Goal: Task Accomplishment & Management: Use online tool/utility

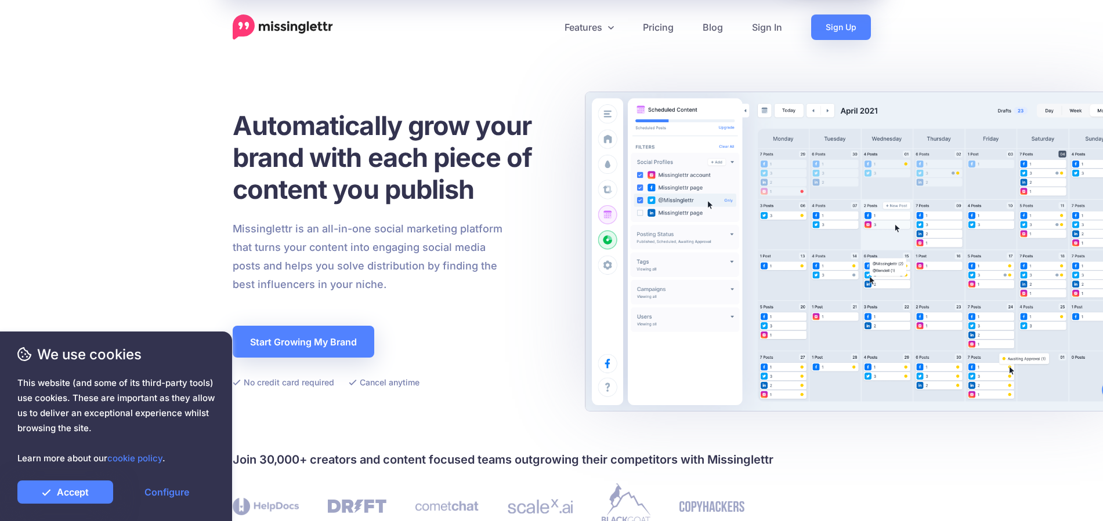
click at [755, 20] on link "Sign In" at bounding box center [766, 27] width 59 height 26
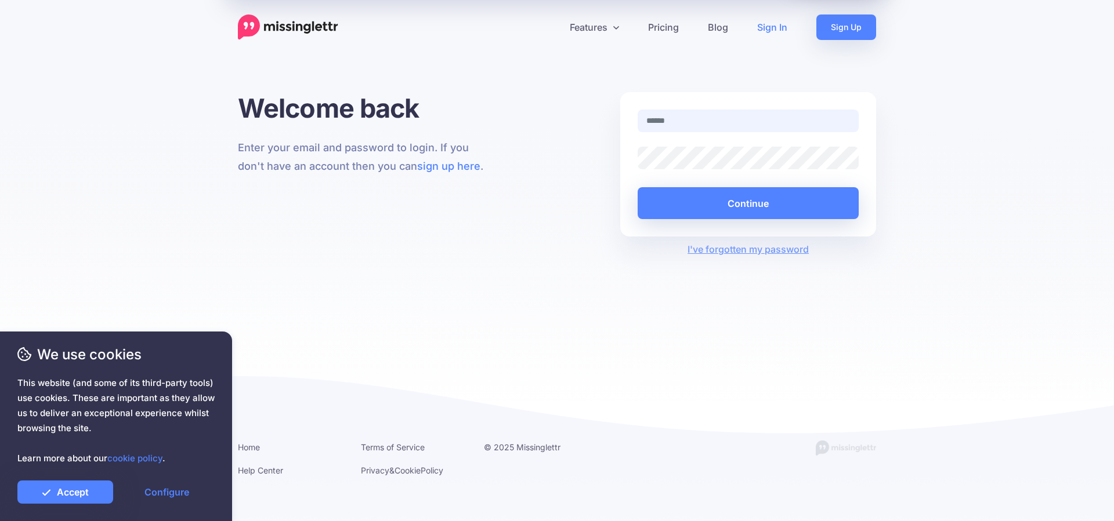
type input "**********"
click at [765, 190] on button "Continue" at bounding box center [747, 203] width 221 height 32
click at [88, 490] on link "Accept" at bounding box center [65, 492] width 96 height 23
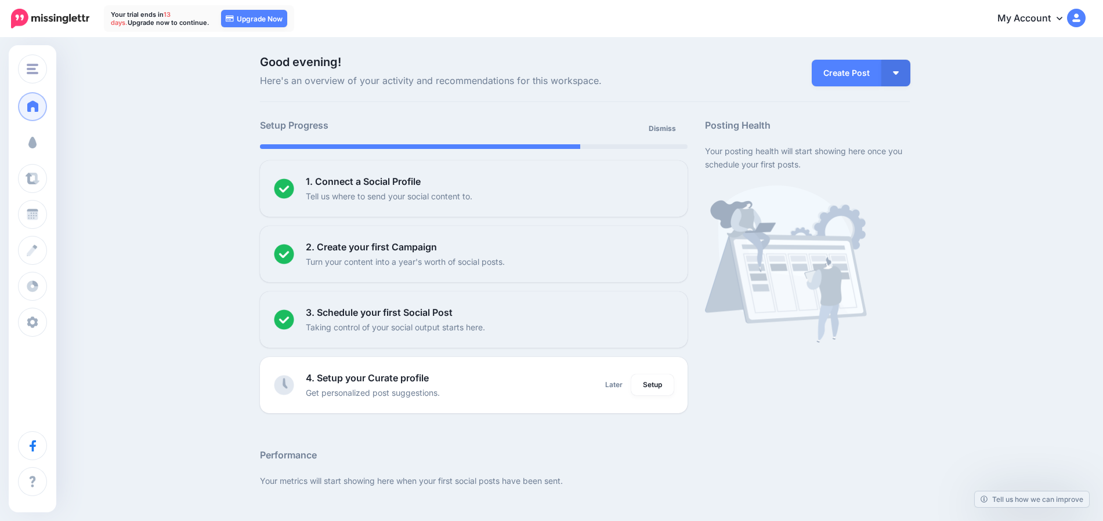
click at [47, 143] on link "Campaigns" at bounding box center [32, 142] width 29 height 29
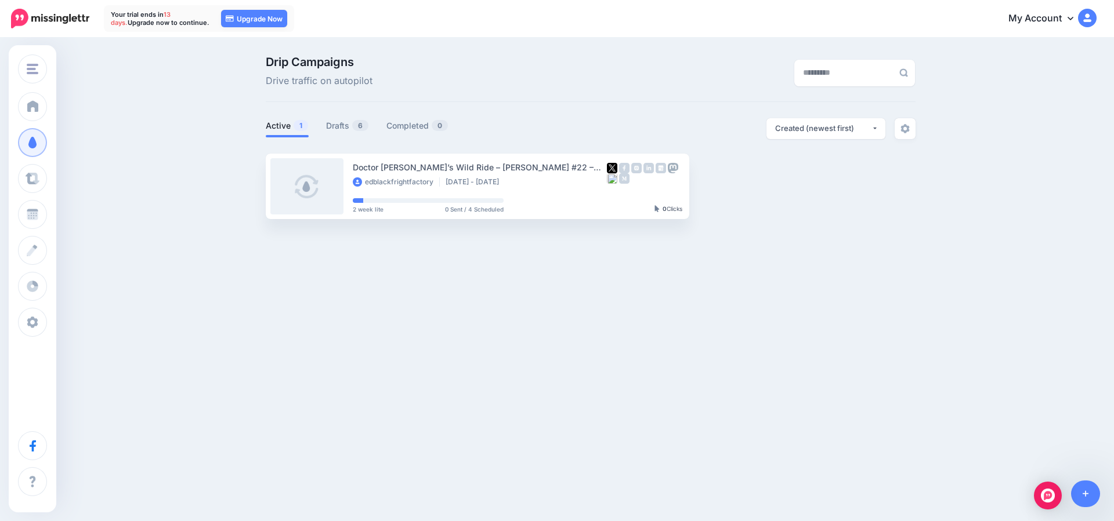
click at [333, 125] on link "Drafts 6" at bounding box center [347, 126] width 43 height 14
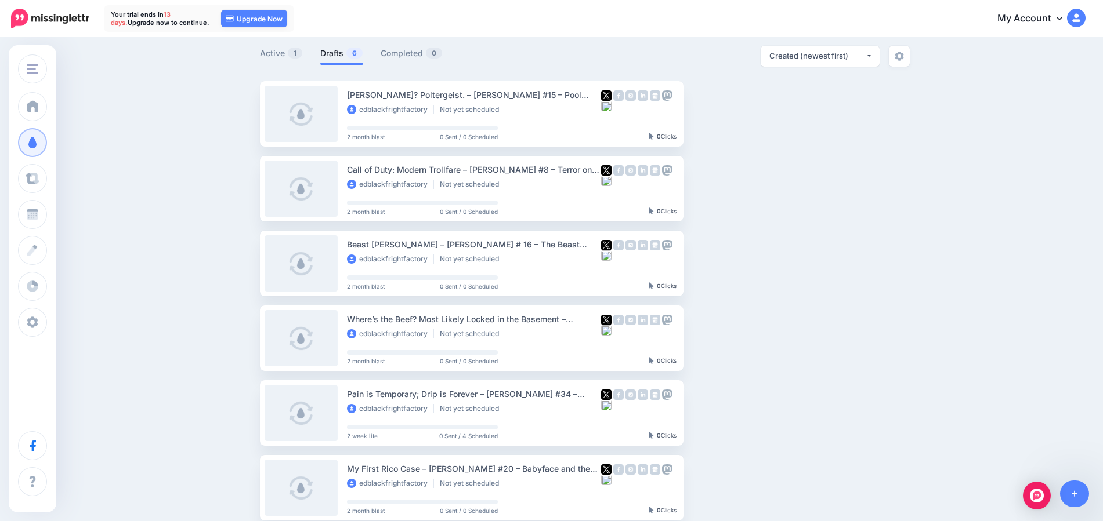
scroll to position [145, 0]
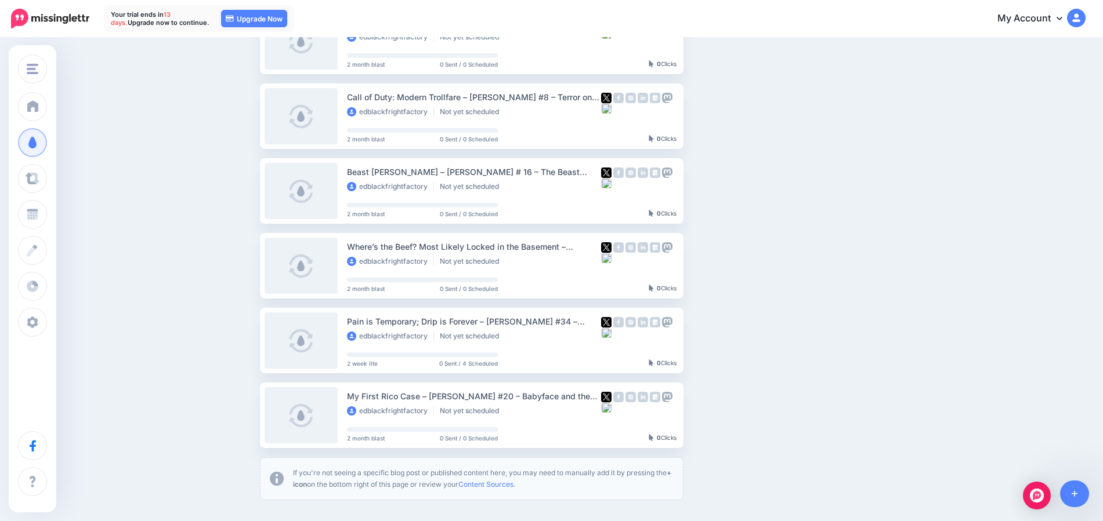
click at [763, 341] on img at bounding box center [759, 340] width 9 height 9
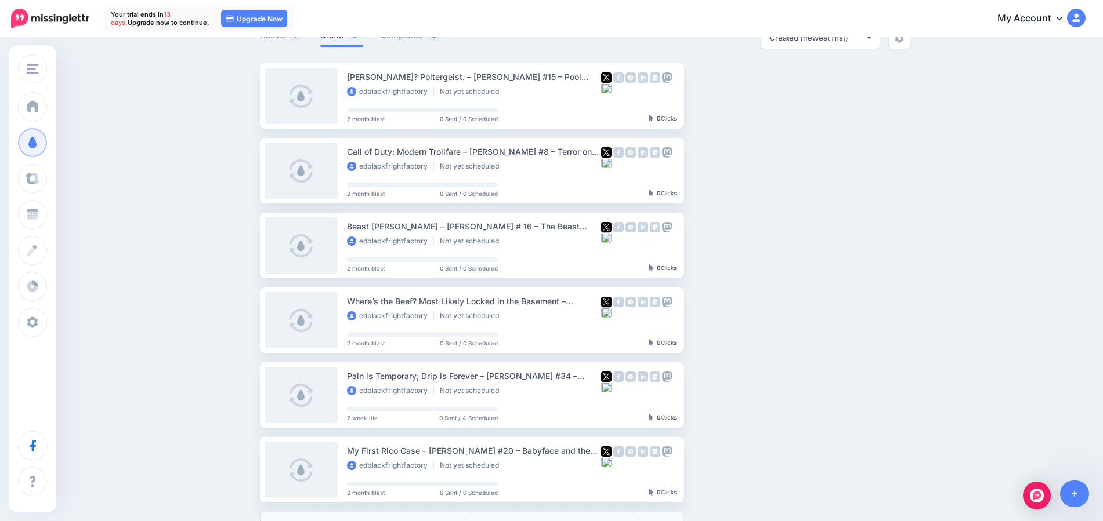
scroll to position [0, 0]
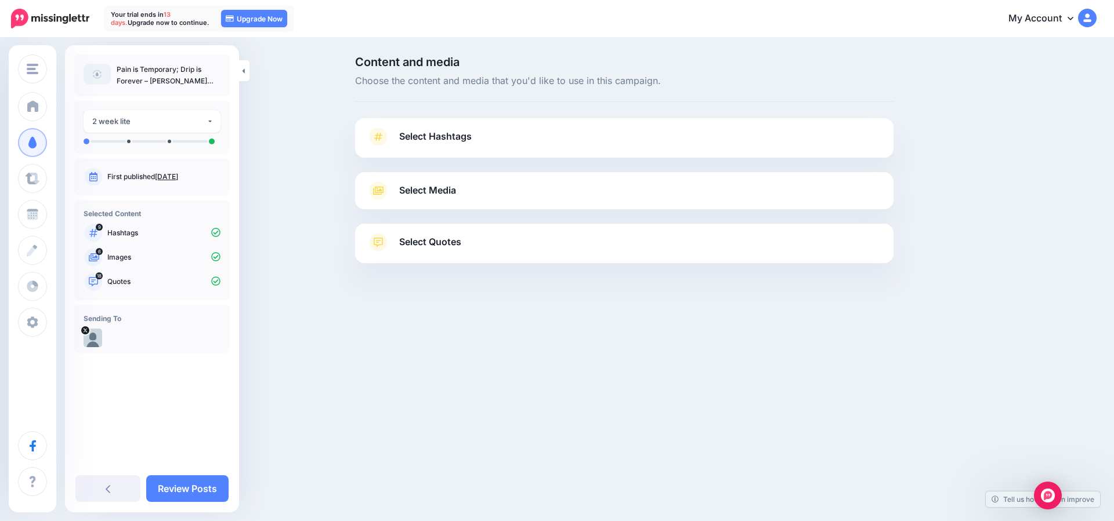
click at [454, 141] on span "Select Hashtags" at bounding box center [435, 137] width 72 height 16
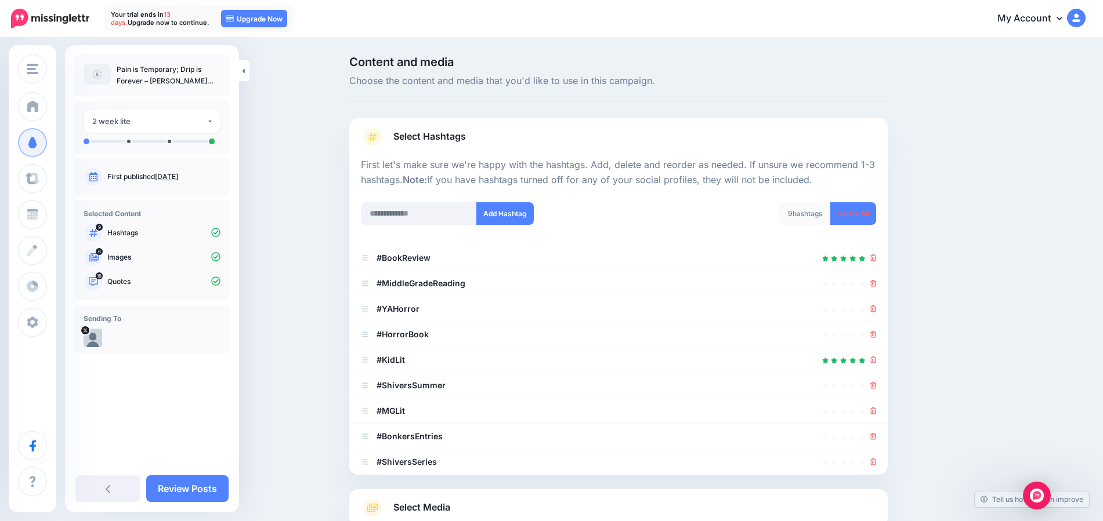
click at [454, 141] on span "Select Hashtags" at bounding box center [429, 137] width 72 height 16
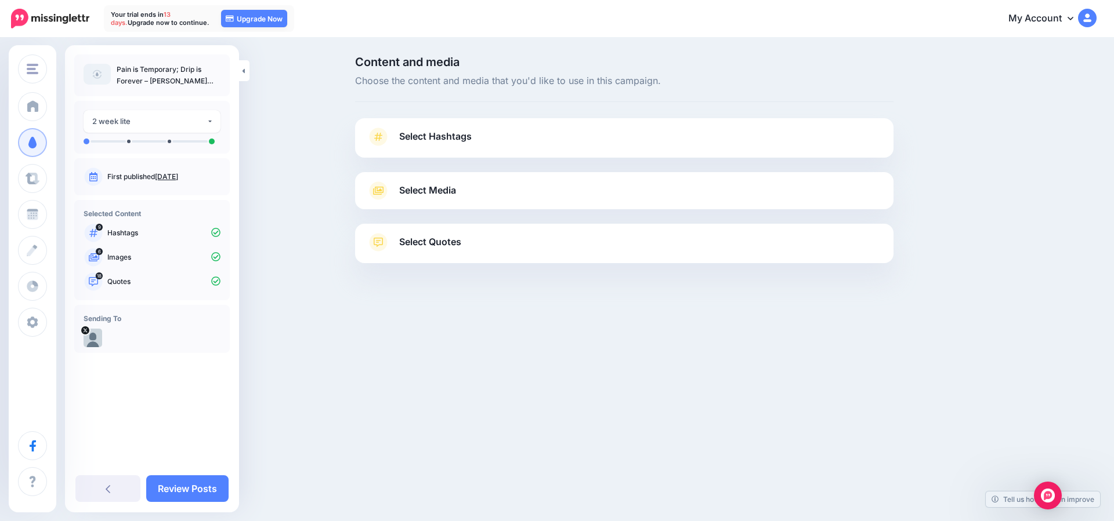
click at [452, 184] on span "Select Media" at bounding box center [427, 191] width 57 height 16
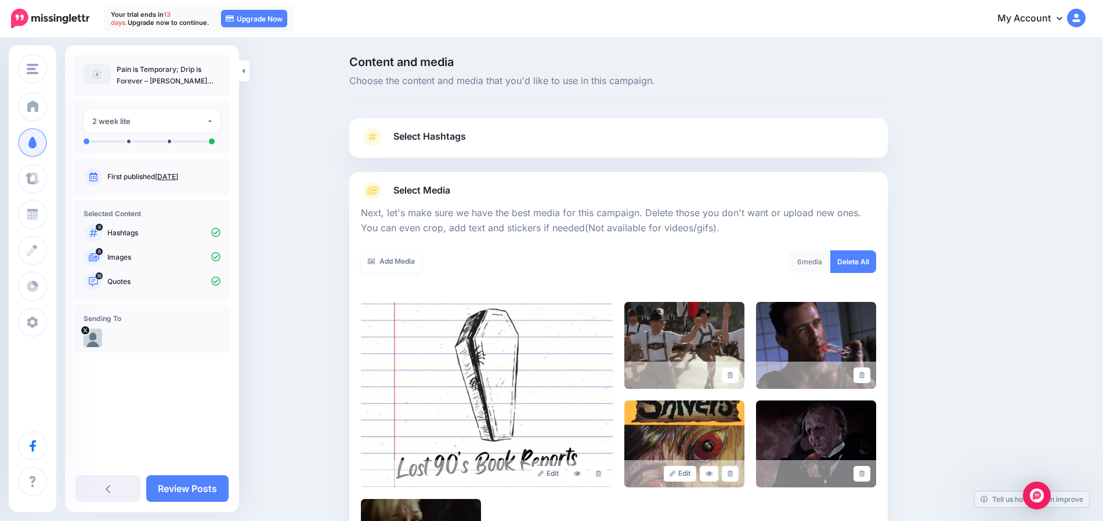
click at [450, 190] on span "Select Media" at bounding box center [421, 191] width 57 height 16
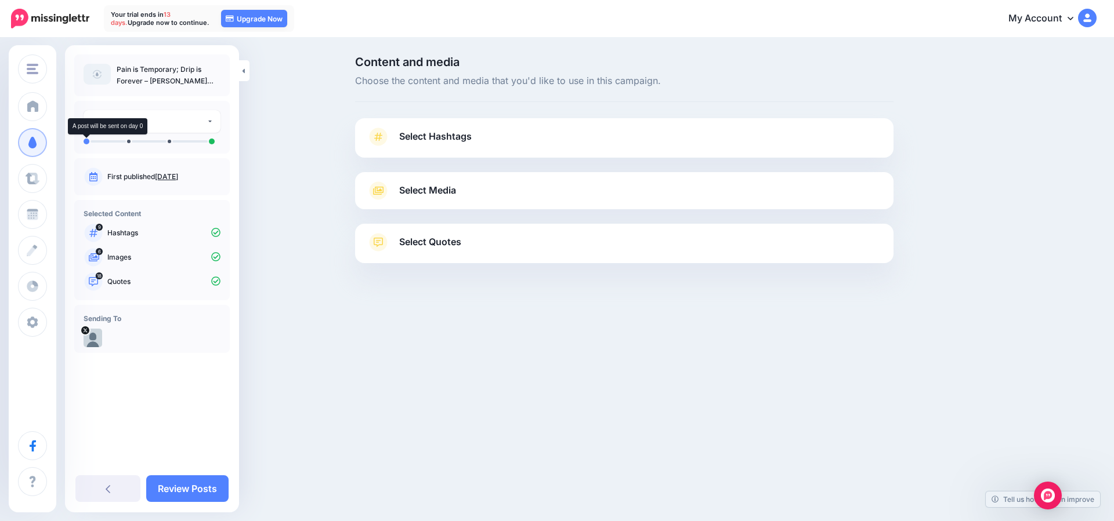
click at [86, 141] on li at bounding box center [87, 142] width 6 height 6
click at [246, 74] on link at bounding box center [244, 70] width 10 height 21
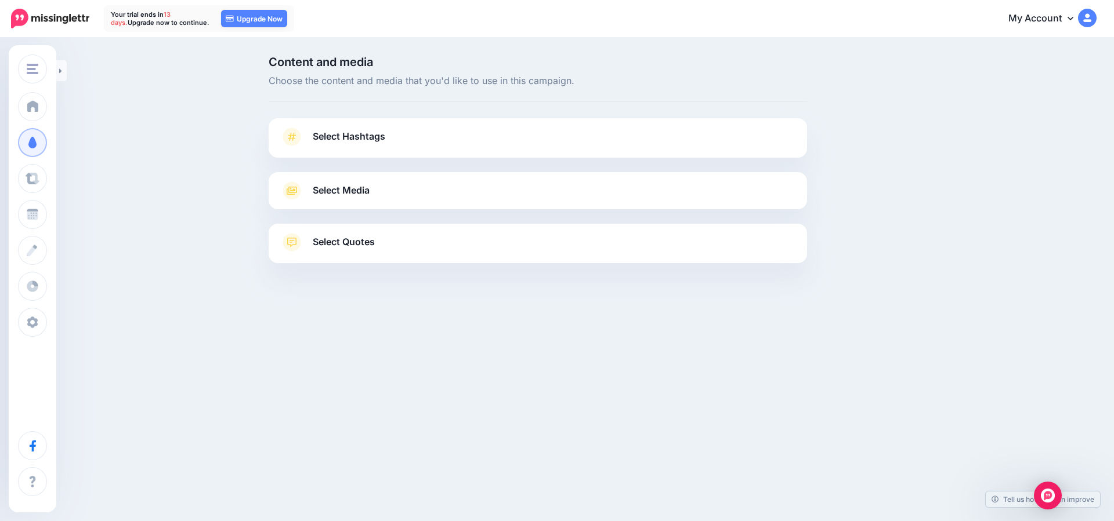
click at [56, 71] on link at bounding box center [61, 70] width 10 height 21
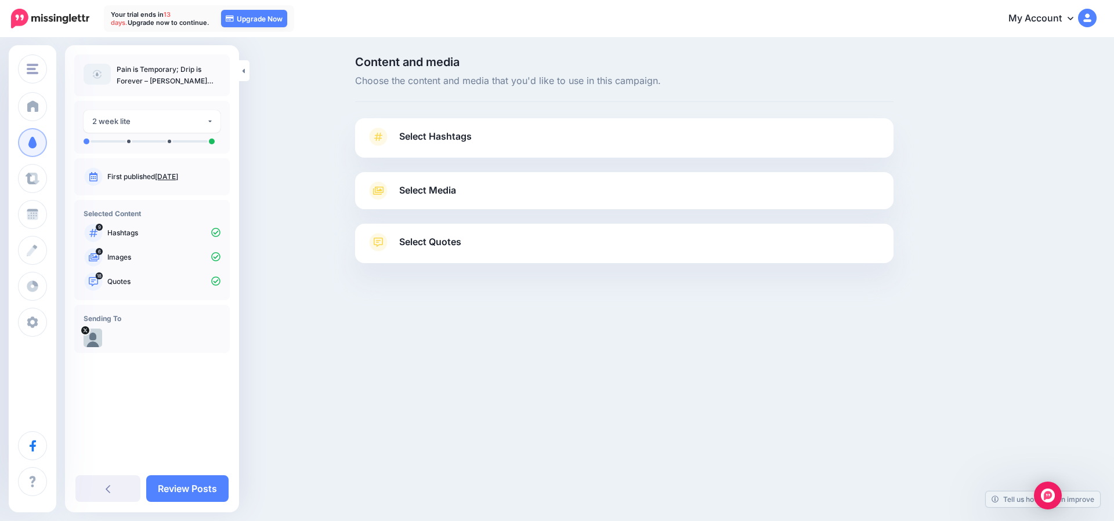
click at [126, 142] on ul at bounding box center [152, 142] width 137 height 6
click at [83, 139] on div "**********" at bounding box center [151, 127] width 155 height 53
click at [87, 142] on li at bounding box center [87, 142] width 6 height 6
click at [193, 479] on link "Review Posts" at bounding box center [187, 489] width 82 height 27
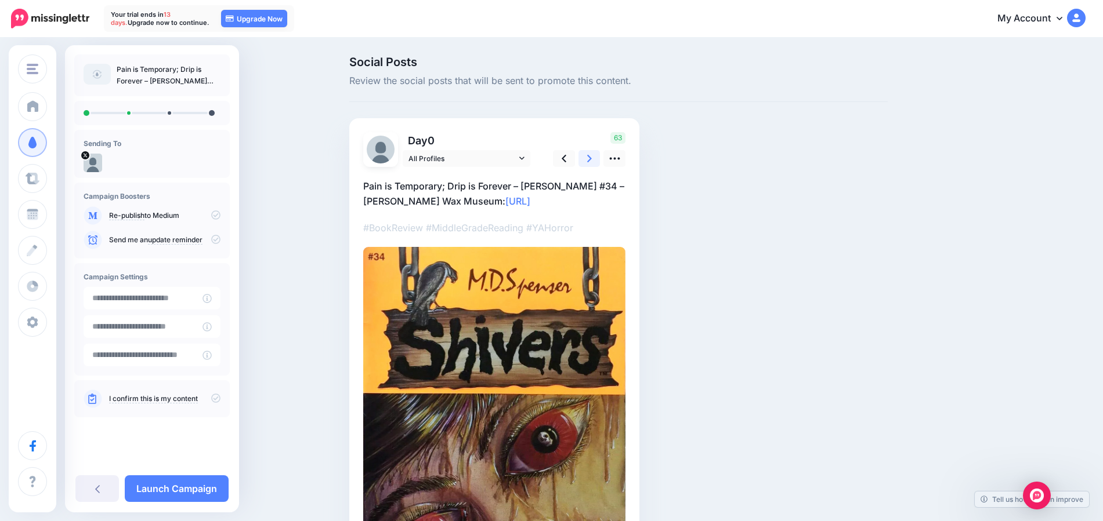
click at [599, 165] on link at bounding box center [589, 158] width 22 height 17
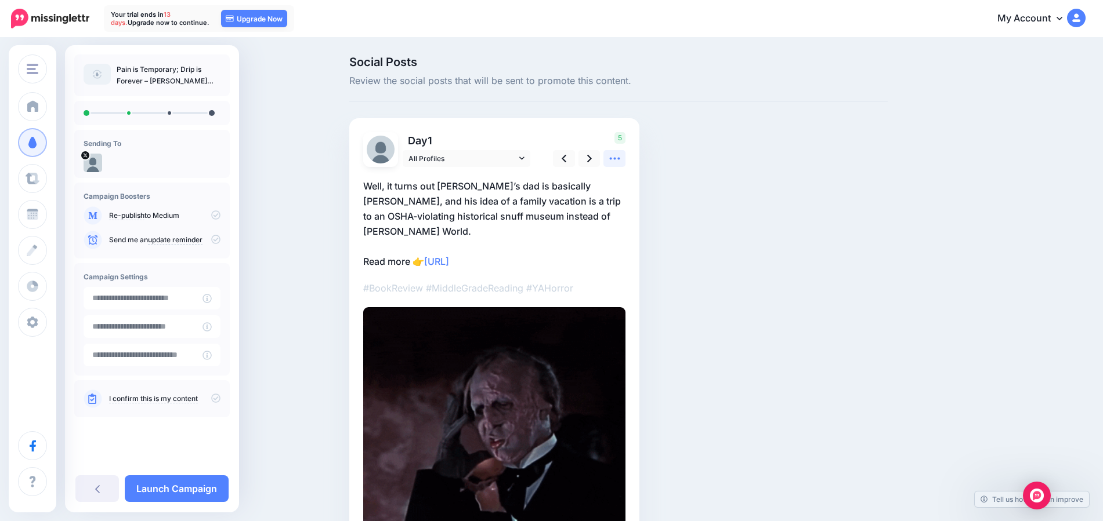
click at [618, 157] on icon at bounding box center [614, 159] width 12 height 12
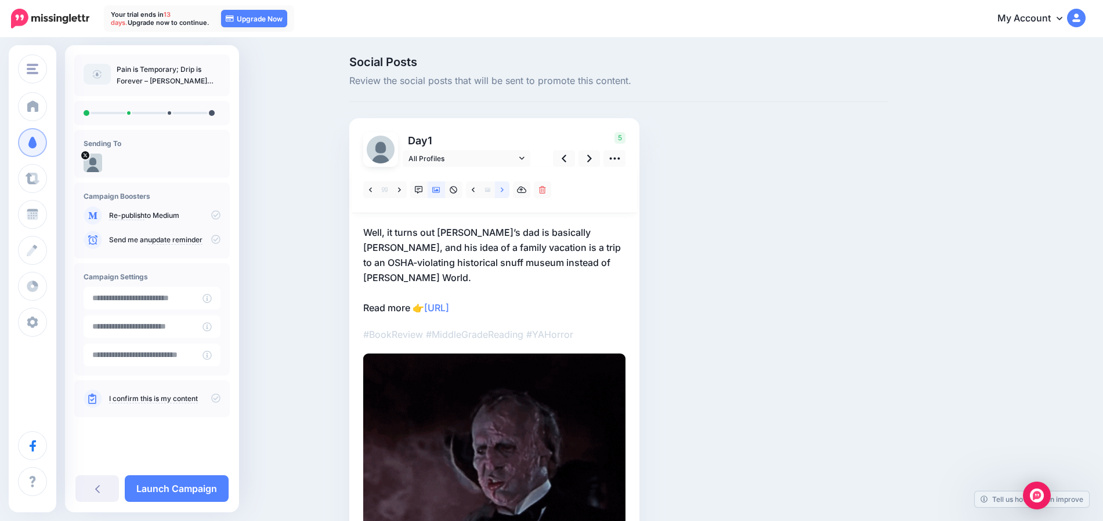
click at [509, 190] on link at bounding box center [502, 190] width 14 height 17
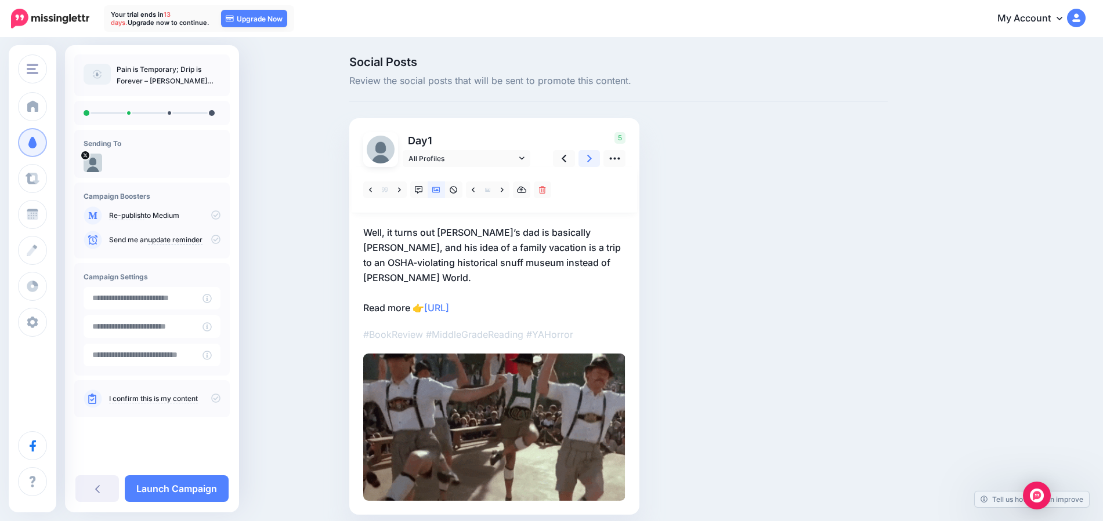
click at [591, 158] on link at bounding box center [589, 158] width 22 height 17
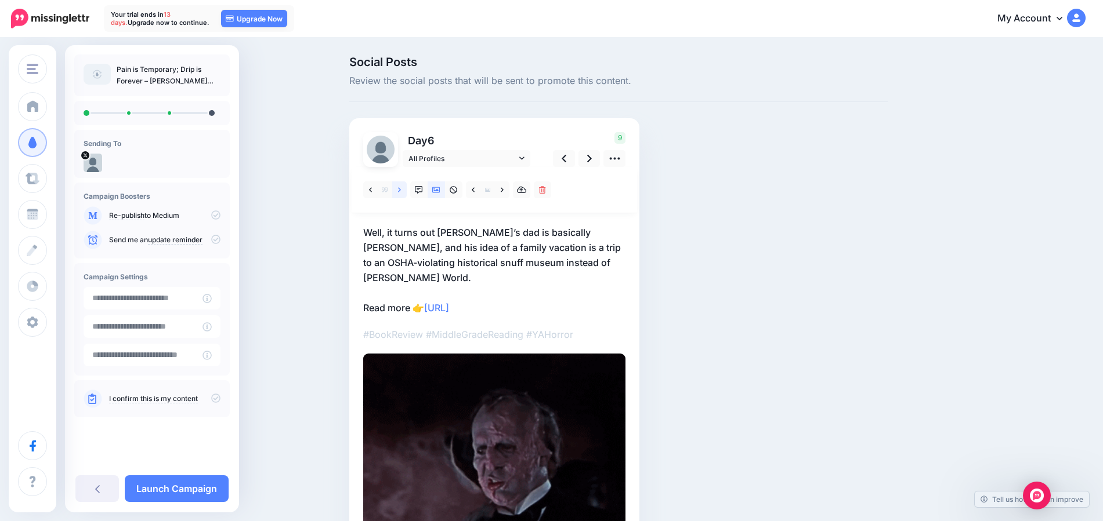
click at [401, 189] on icon at bounding box center [399, 190] width 3 height 8
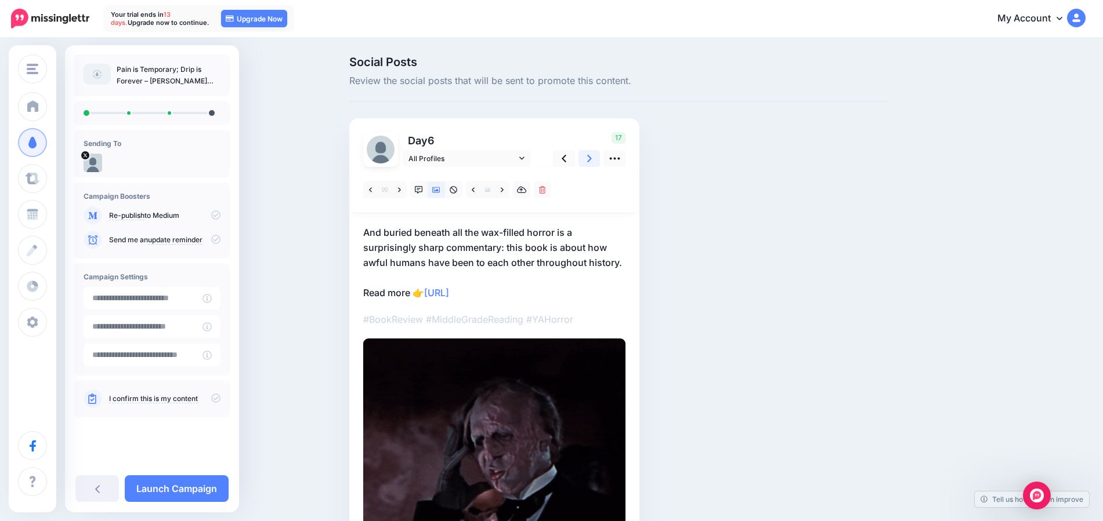
click at [592, 159] on icon at bounding box center [589, 159] width 5 height 12
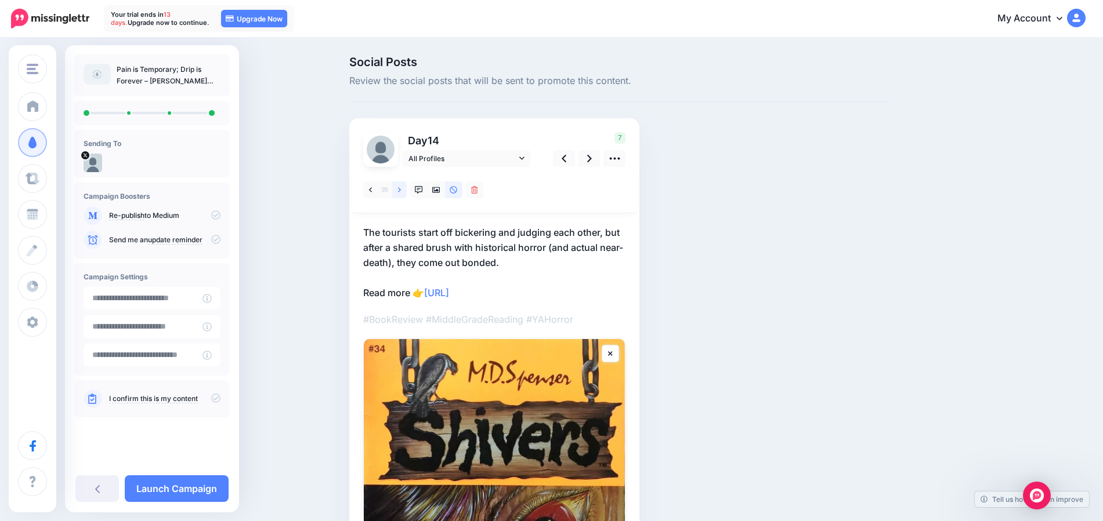
click at [401, 186] on icon at bounding box center [399, 190] width 3 height 8
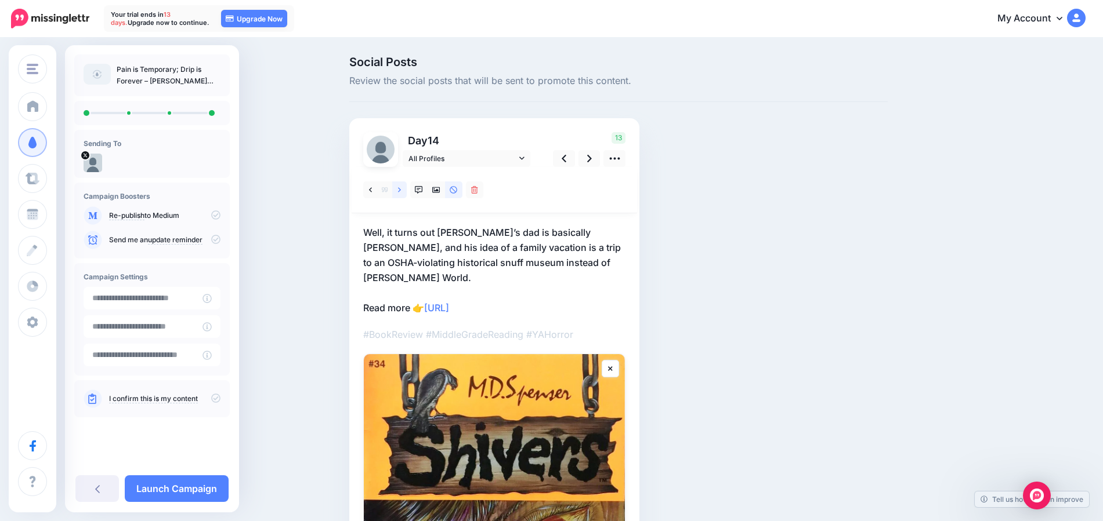
click at [401, 186] on icon at bounding box center [399, 190] width 3 height 8
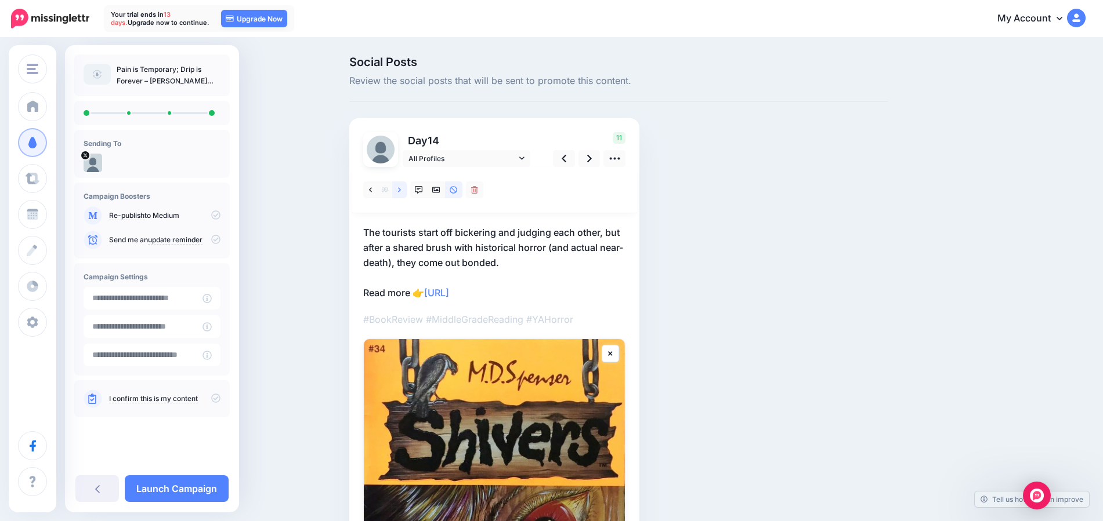
click at [401, 186] on icon at bounding box center [399, 190] width 3 height 8
click at [440, 190] on icon at bounding box center [436, 190] width 8 height 8
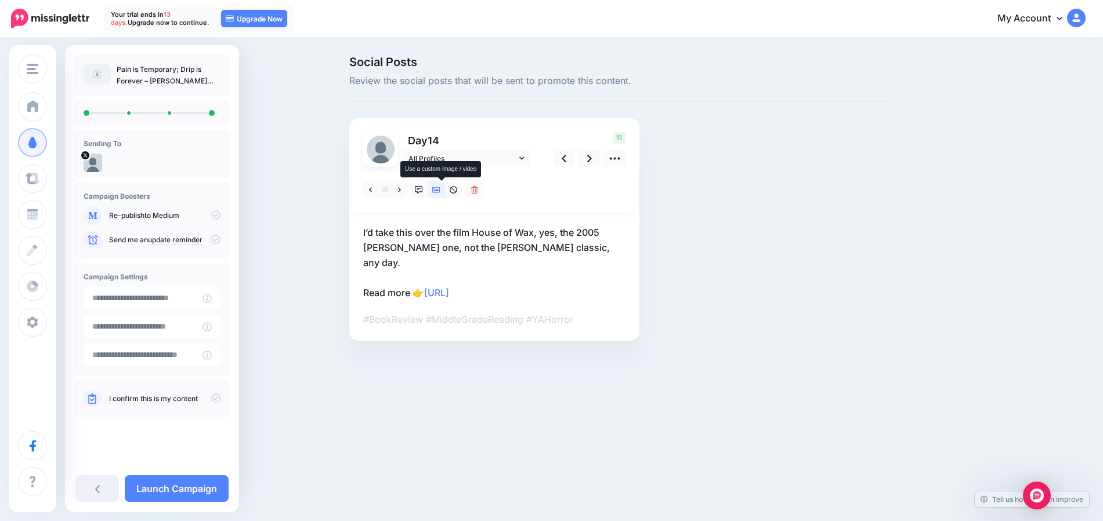
click at [440, 190] on icon at bounding box center [436, 190] width 8 height 8
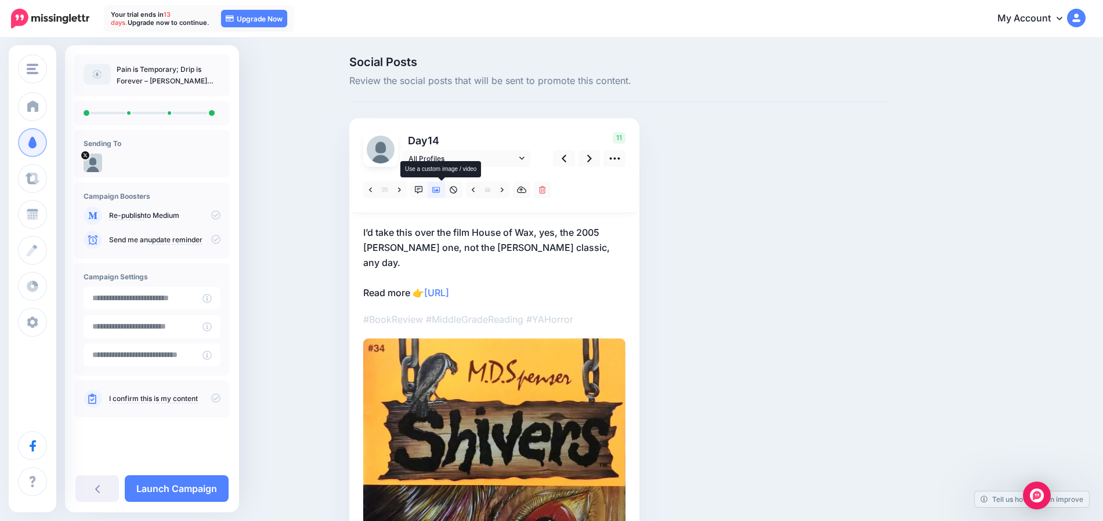
click at [440, 190] on icon at bounding box center [436, 190] width 8 height 8
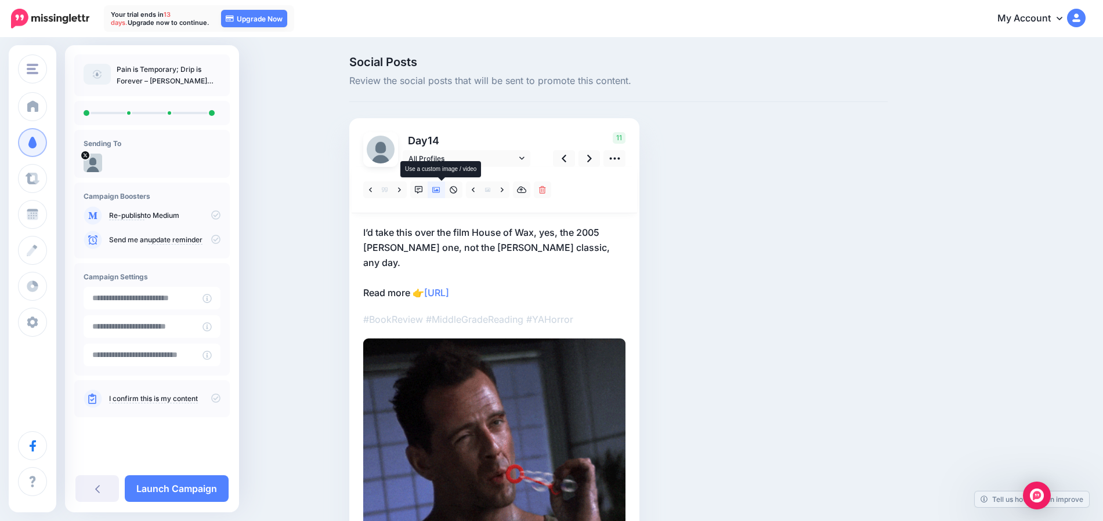
click at [440, 190] on icon at bounding box center [436, 190] width 8 height 8
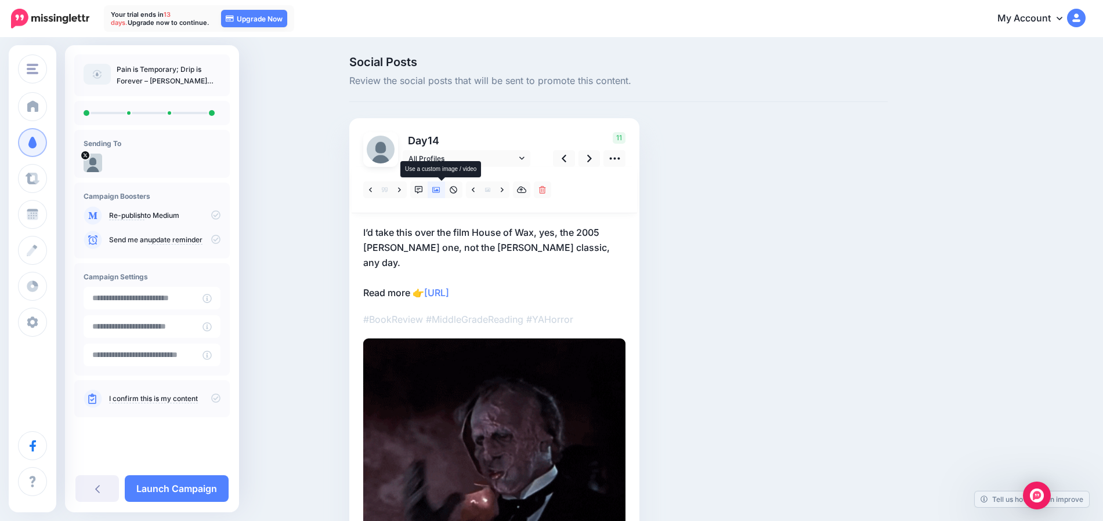
click at [440, 190] on icon at bounding box center [436, 190] width 8 height 6
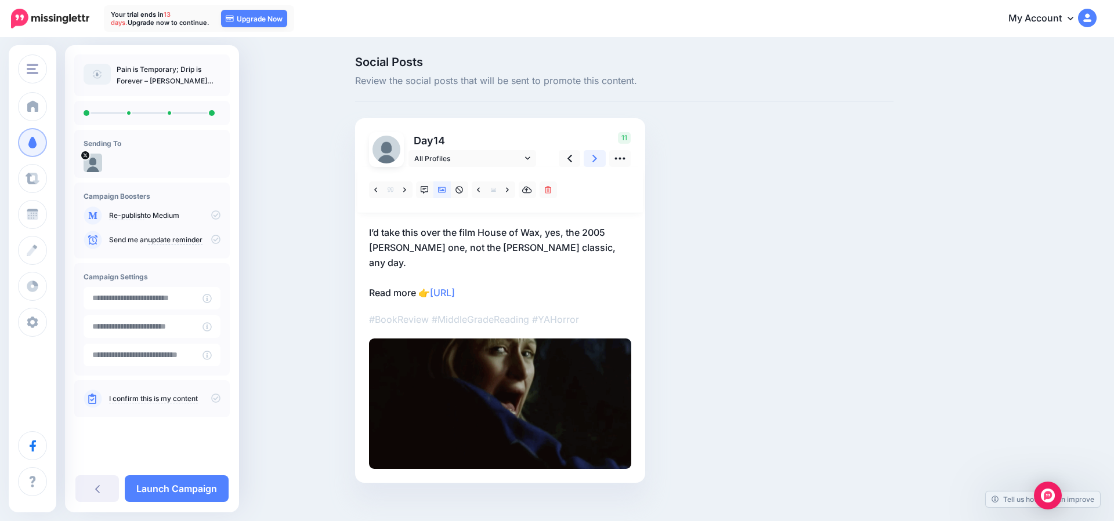
click at [593, 157] on icon at bounding box center [594, 159] width 5 height 12
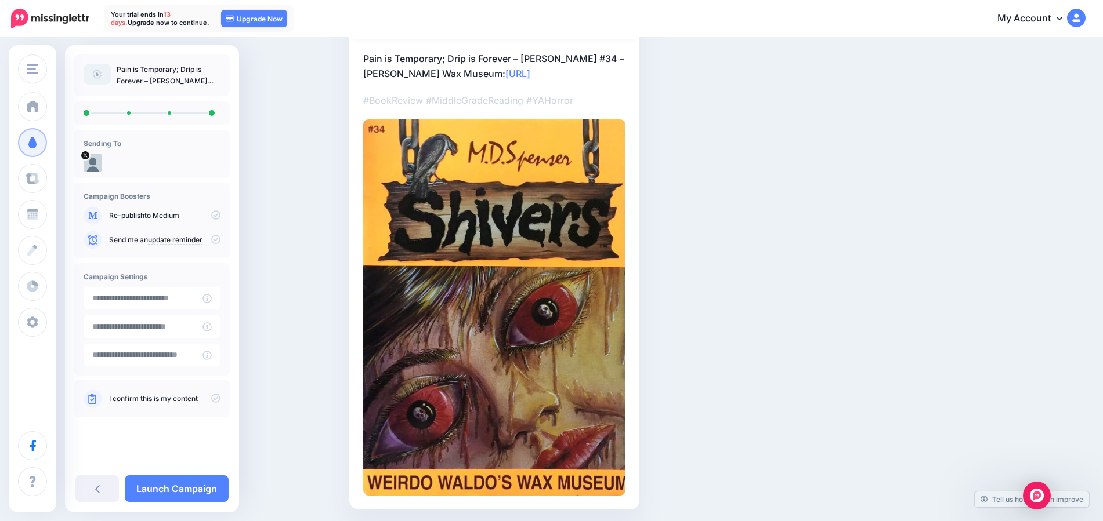
scroll to position [215, 0]
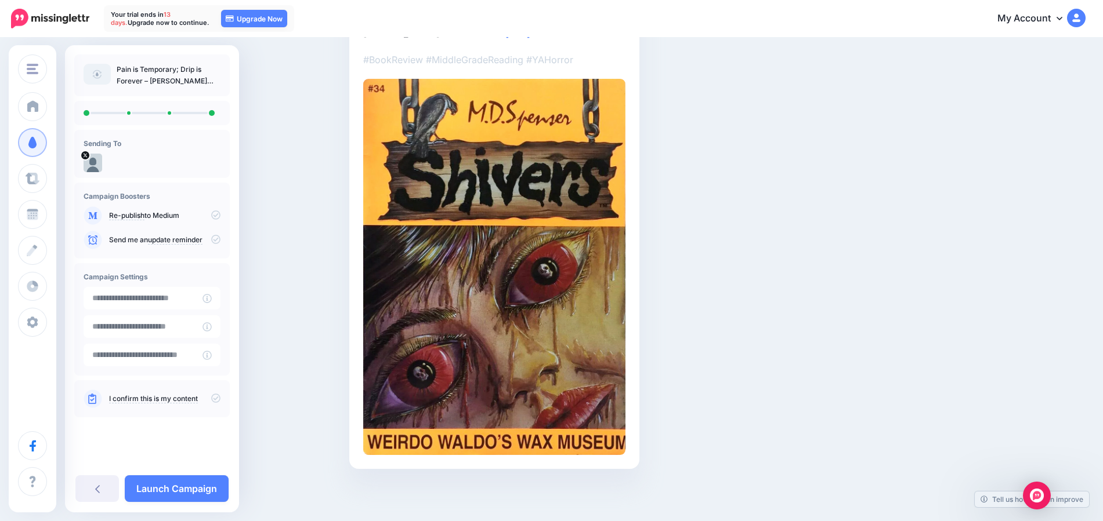
click at [189, 486] on link "Launch Campaign" at bounding box center [177, 489] width 104 height 27
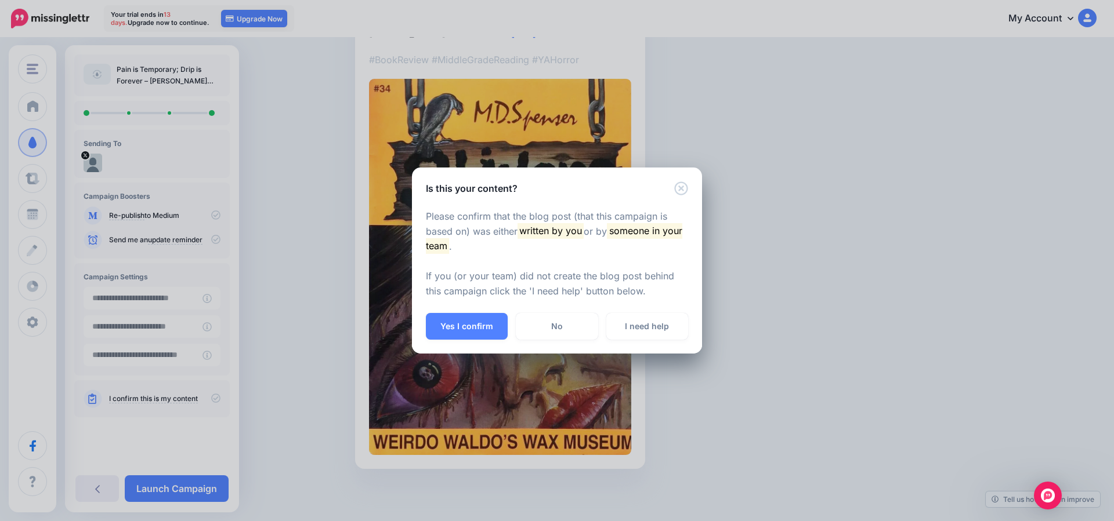
click at [475, 331] on button "Yes I confirm" at bounding box center [467, 326] width 82 height 27
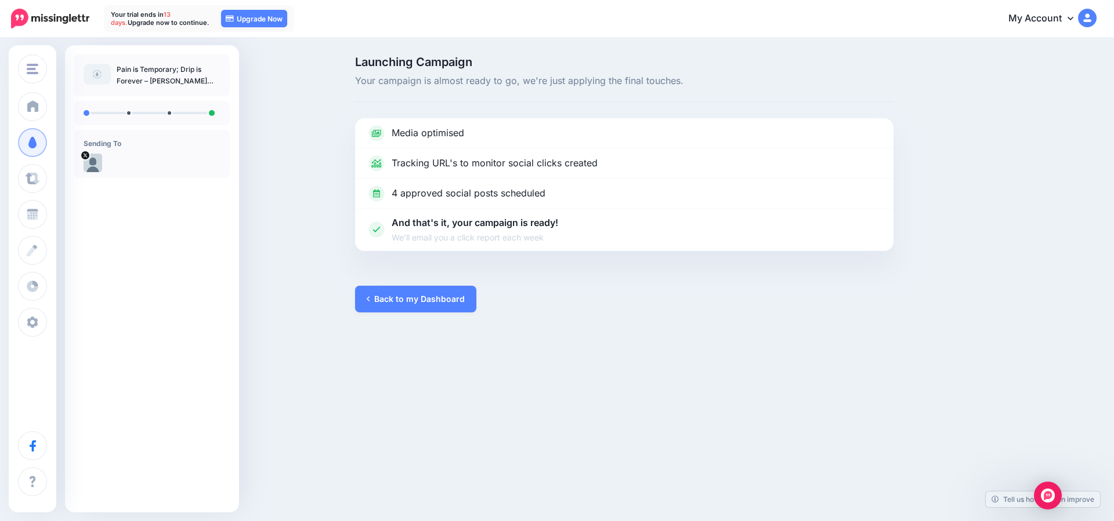
click at [411, 303] on link "Back to my Dashboard" at bounding box center [415, 299] width 121 height 27
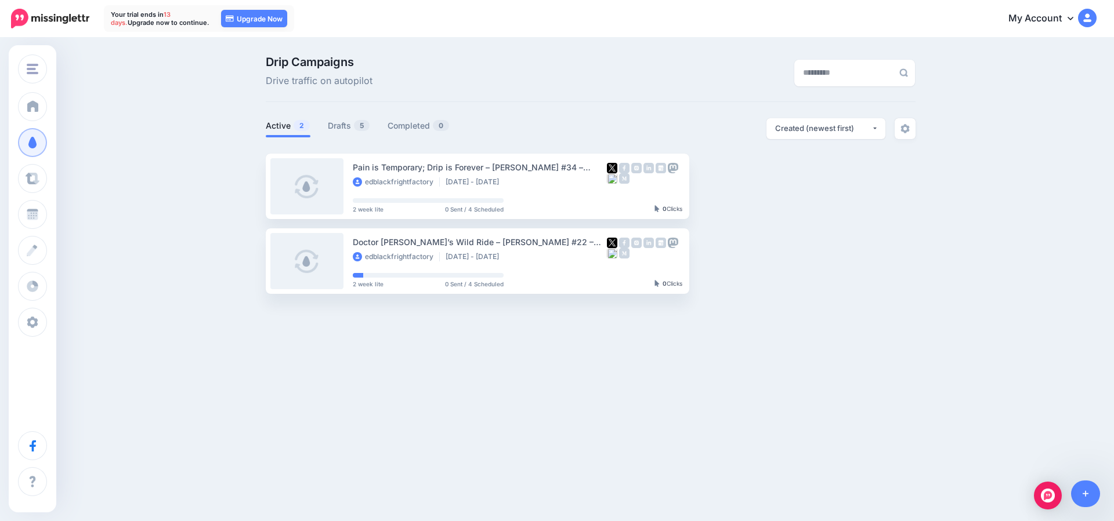
click at [764, 266] on link "View Campaign" at bounding box center [735, 261] width 77 height 21
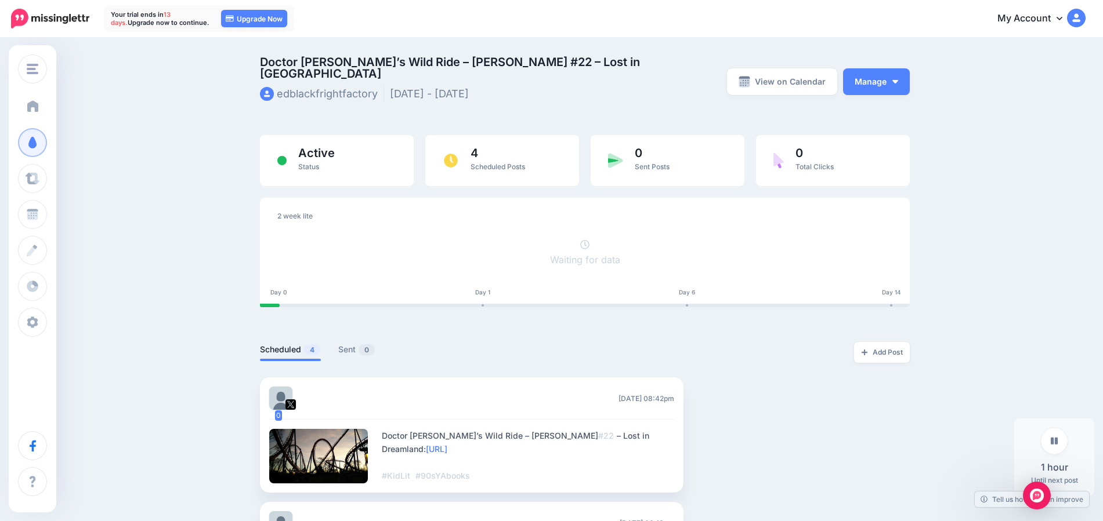
click at [43, 109] on link "Dashboard" at bounding box center [32, 106] width 29 height 29
